Goal: Task Accomplishment & Management: Use online tool/utility

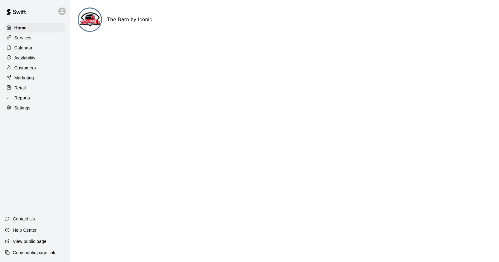
click at [27, 47] on p "Calendar" at bounding box center [23, 48] width 18 height 6
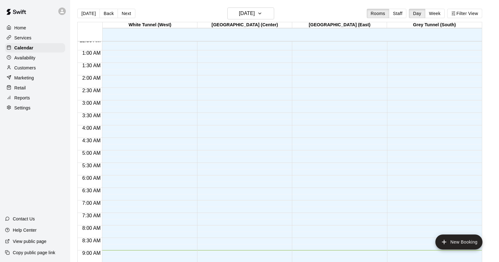
scroll to position [16, 0]
click at [108, 14] on button "Back" at bounding box center [109, 13] width 18 height 9
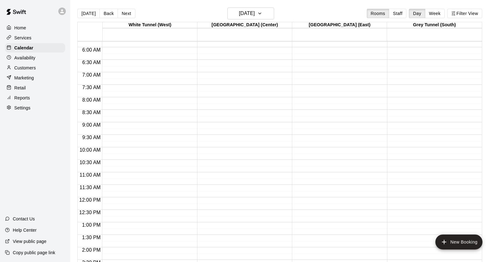
scroll to position [0, 0]
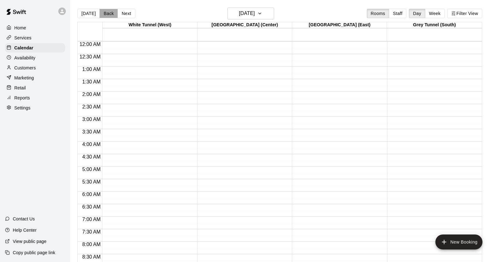
click at [108, 13] on button "Back" at bounding box center [109, 13] width 18 height 9
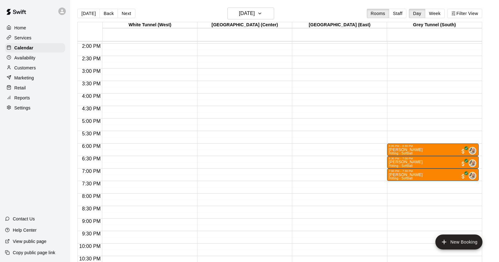
scroll to position [352, 0]
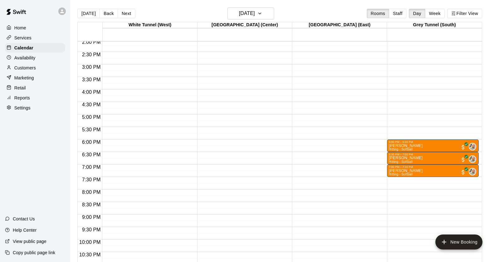
click at [22, 96] on p "Reports" at bounding box center [22, 98] width 16 height 6
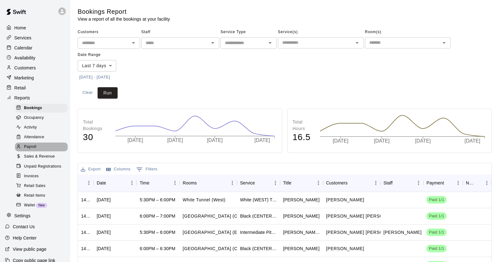
click at [32, 145] on span "Payroll" at bounding box center [30, 147] width 12 height 6
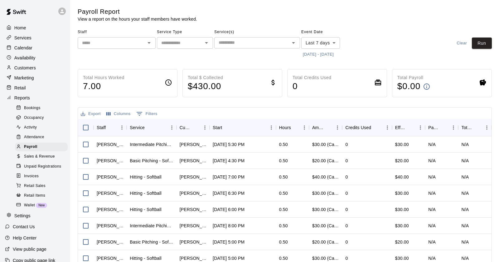
click at [150, 45] on icon "Open" at bounding box center [148, 42] width 7 height 7
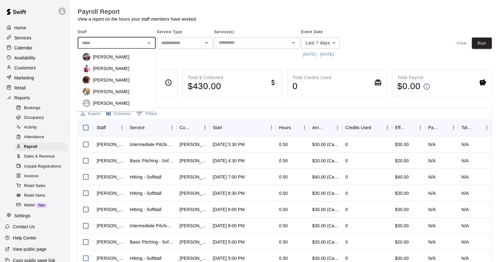
click at [144, 57] on div "[PERSON_NAME]" at bounding box center [122, 57] width 58 height 6
type input "**********"
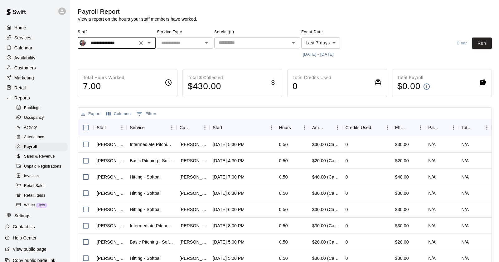
click at [319, 45] on body "**********" at bounding box center [249, 164] width 499 height 328
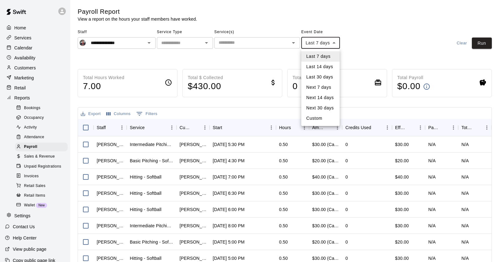
click at [314, 117] on li "Custom" at bounding box center [320, 118] width 38 height 10
type input "******"
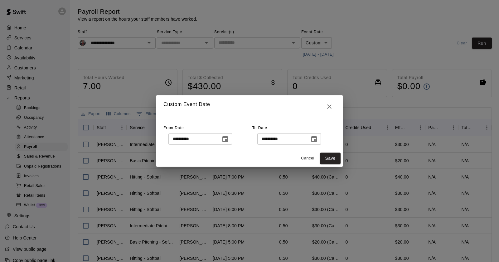
click at [228, 141] on icon "Choose date, selected date is Sep 4, 2025" at bounding box center [226, 138] width 6 height 6
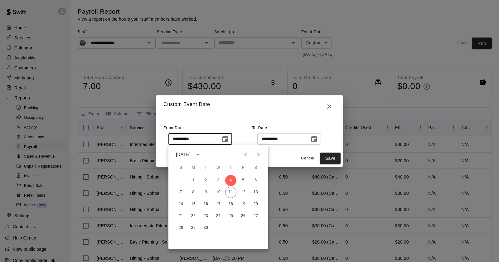
click at [246, 154] on icon "Previous month" at bounding box center [246, 154] width 2 height 4
click at [197, 227] on button "25" at bounding box center [193, 227] width 11 height 11
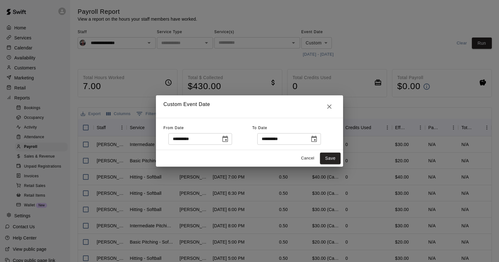
type input "**********"
click at [317, 139] on icon "Choose date, selected date is Sep 11, 2025" at bounding box center [314, 138] width 7 height 7
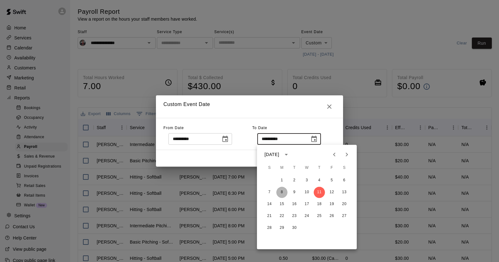
click at [284, 192] on button "8" at bounding box center [282, 191] width 11 height 11
type input "**********"
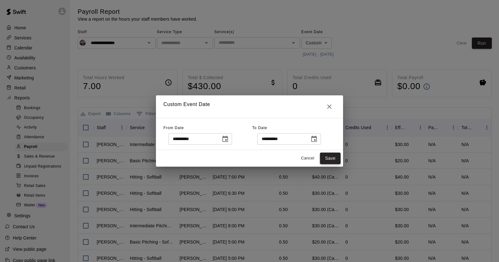
click at [330, 161] on button "Save" at bounding box center [330, 158] width 21 height 12
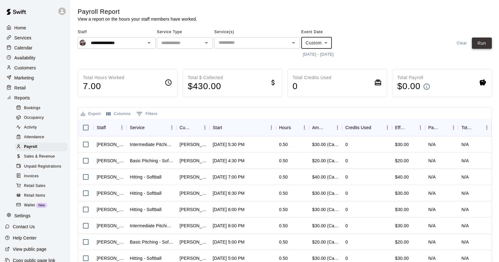
click at [479, 46] on button "Run" at bounding box center [482, 43] width 20 height 12
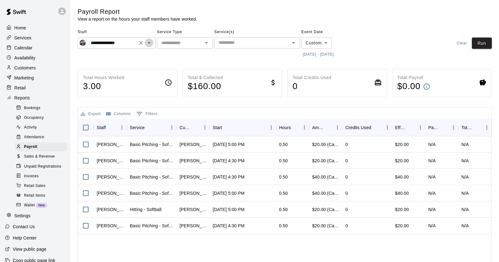
click at [151, 46] on icon "Open" at bounding box center [148, 42] width 7 height 7
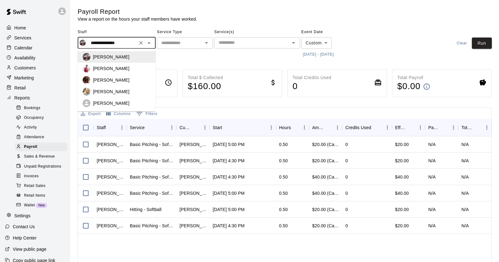
click at [137, 68] on div "[PERSON_NAME]" at bounding box center [122, 68] width 58 height 6
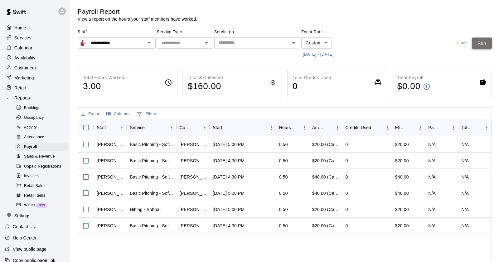
click at [481, 45] on button "Run" at bounding box center [482, 43] width 20 height 12
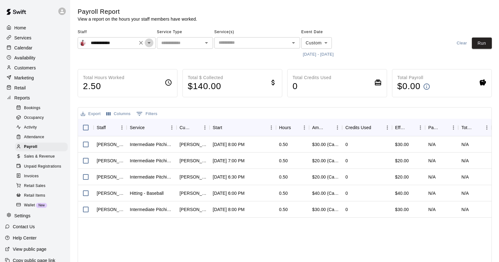
click at [151, 45] on icon "Open" at bounding box center [148, 42] width 7 height 7
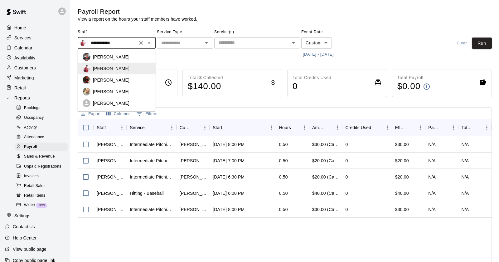
click at [137, 79] on div "[PERSON_NAME]" at bounding box center [122, 80] width 58 height 6
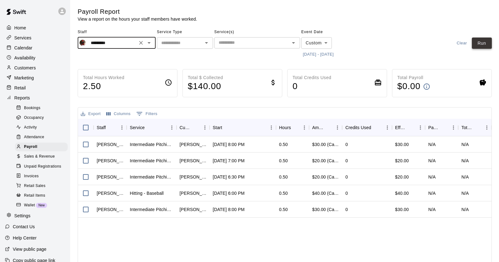
click at [478, 39] on button "Run" at bounding box center [482, 43] width 20 height 12
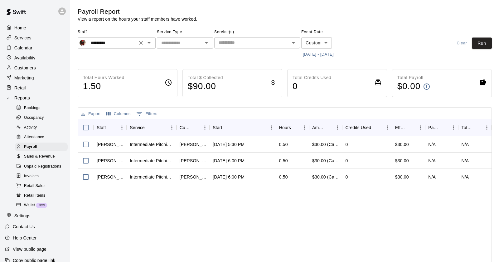
click at [147, 44] on icon "Open" at bounding box center [148, 42] width 7 height 7
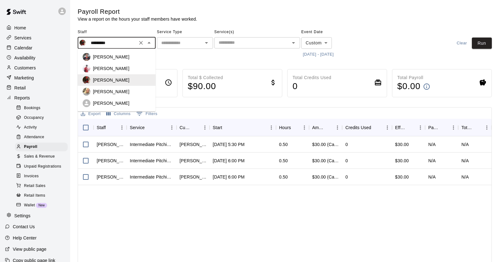
click at [133, 93] on div "[PERSON_NAME]" at bounding box center [122, 91] width 58 height 6
type input "**********"
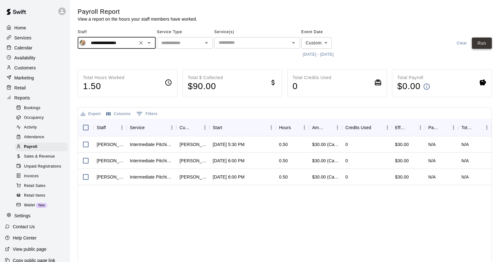
click at [483, 43] on button "Run" at bounding box center [482, 43] width 20 height 12
